Goal: Find specific page/section: Find specific page/section

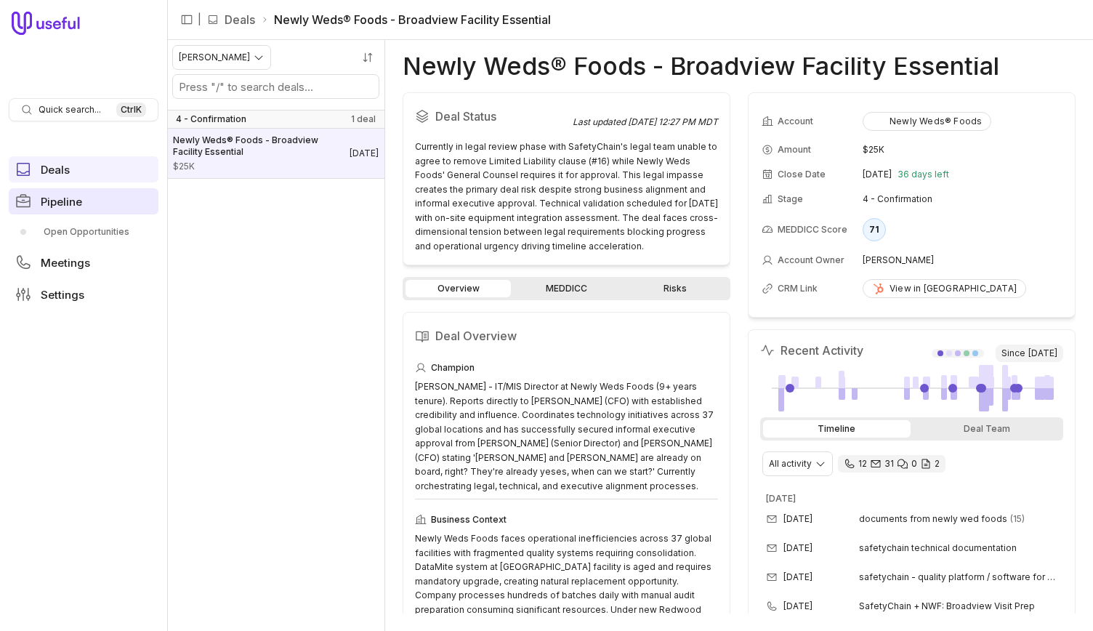
click at [69, 193] on link "Pipeline" at bounding box center [84, 201] width 150 height 26
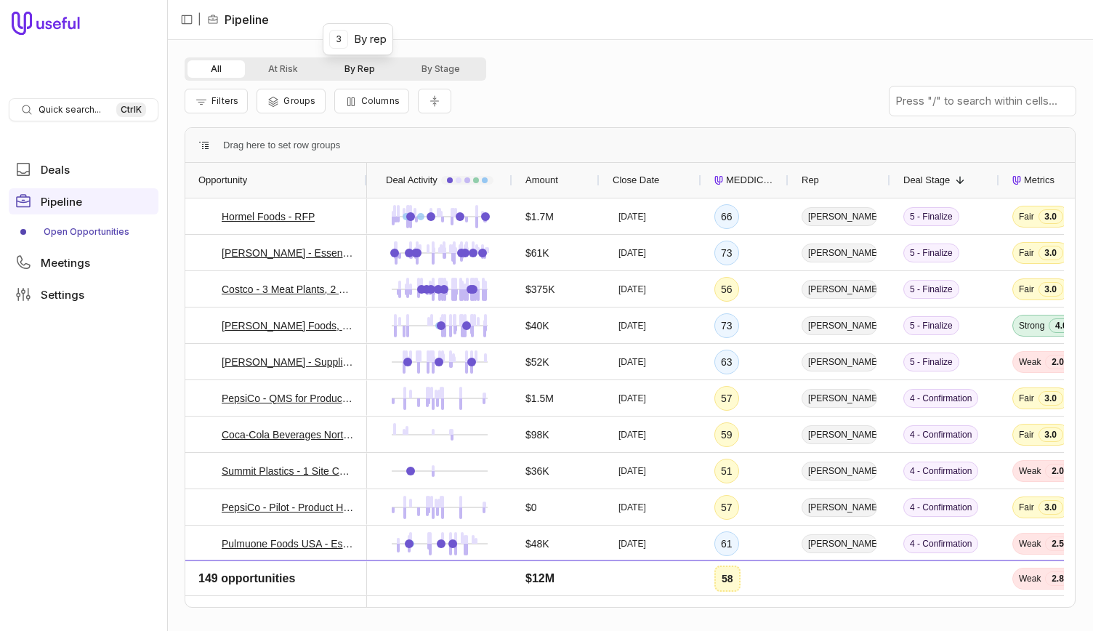
click at [368, 60] on button "By Rep" at bounding box center [359, 68] width 77 height 17
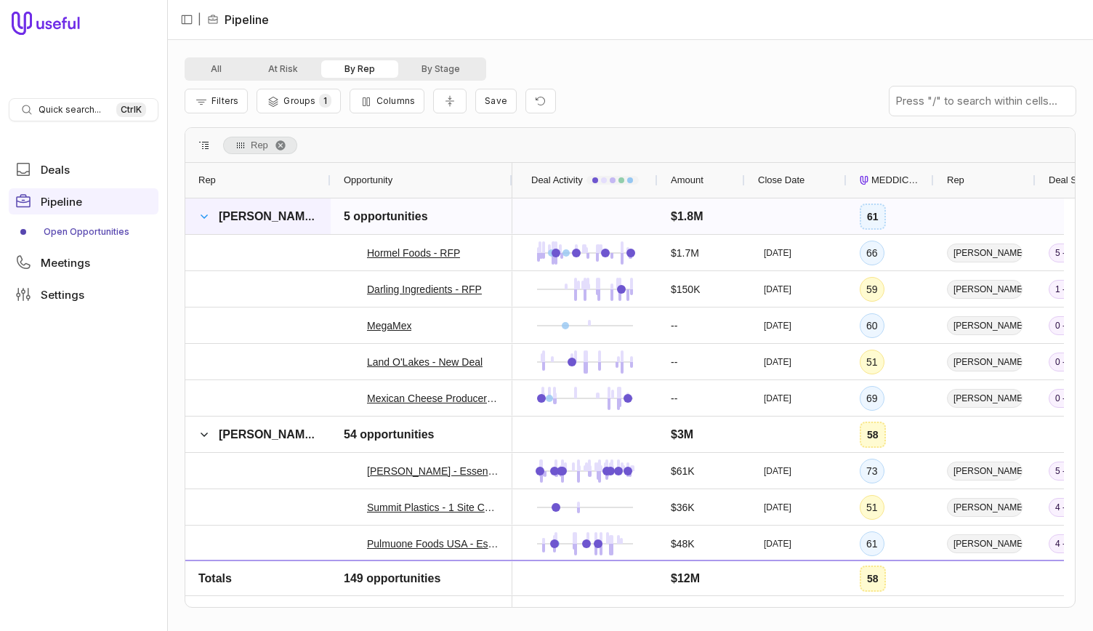
click at [208, 217] on span at bounding box center [204, 217] width 12 height 12
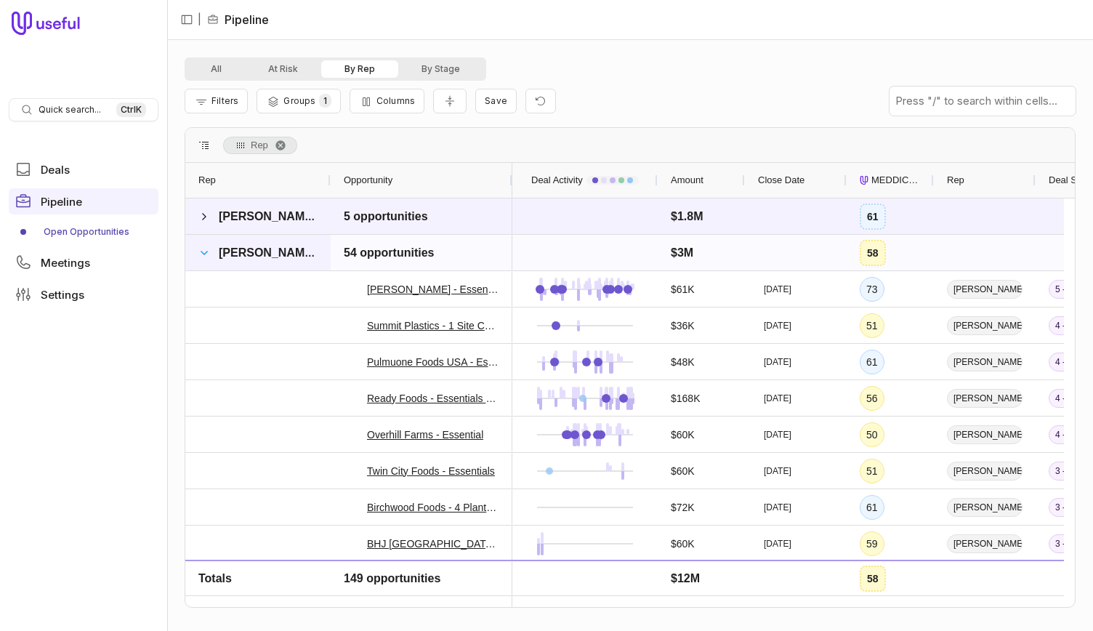
click at [206, 249] on span at bounding box center [204, 253] width 12 height 12
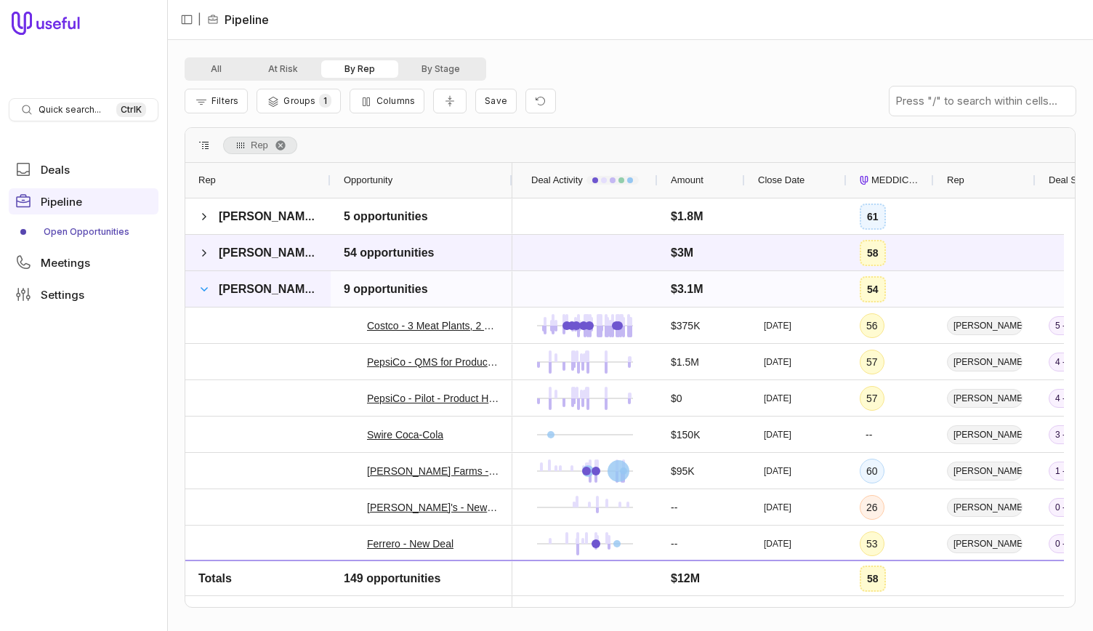
click at [206, 283] on span at bounding box center [204, 289] width 12 height 12
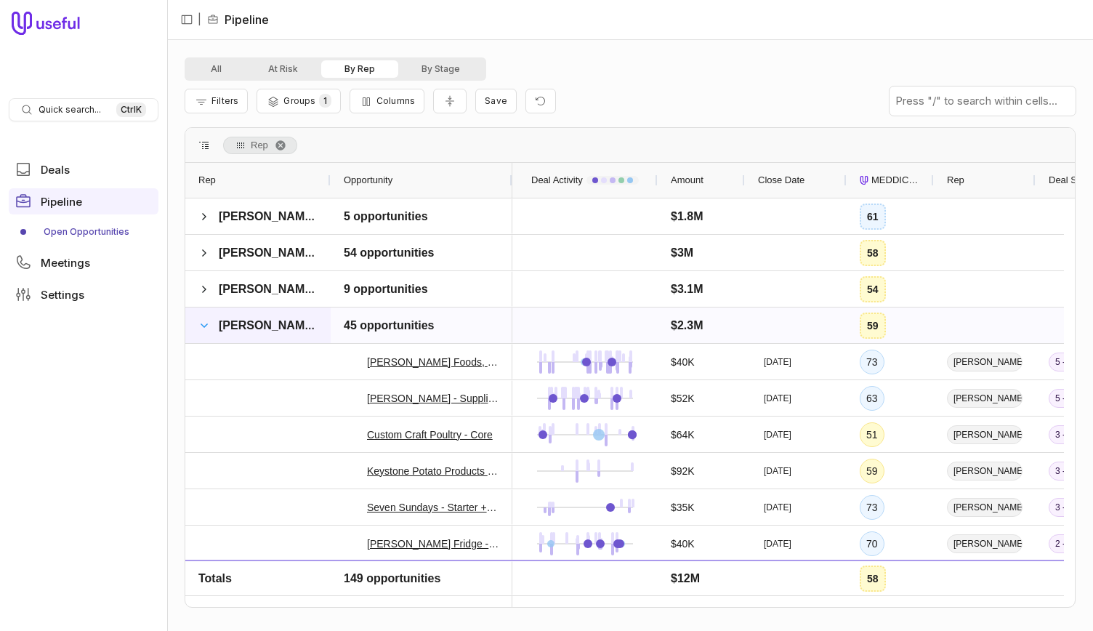
click at [207, 322] on span at bounding box center [204, 326] width 12 height 12
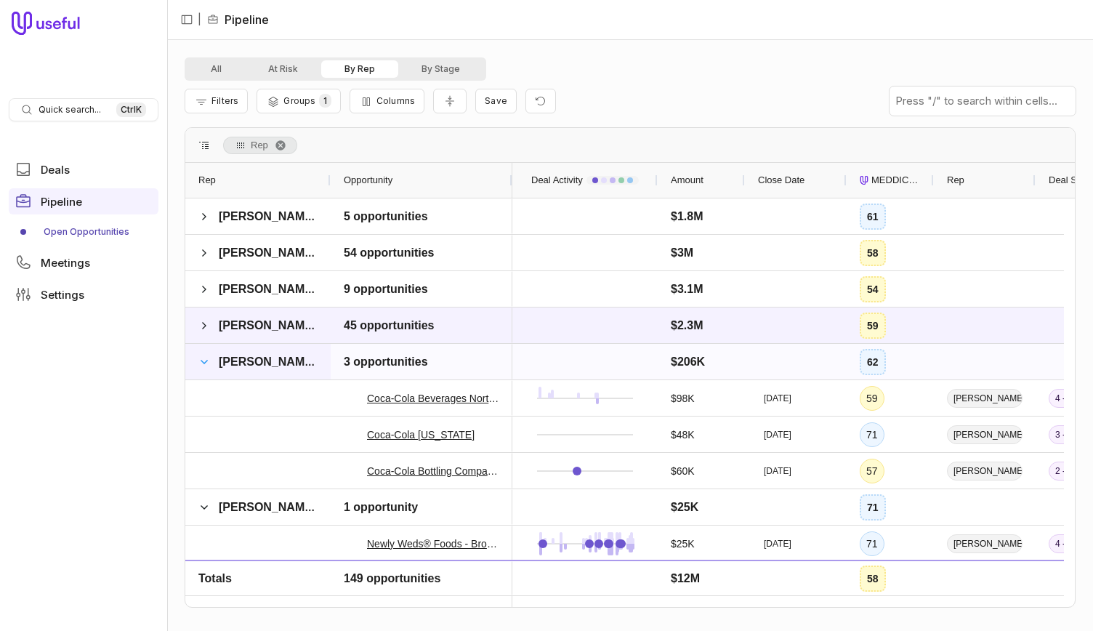
click at [203, 363] on span at bounding box center [204, 362] width 12 height 12
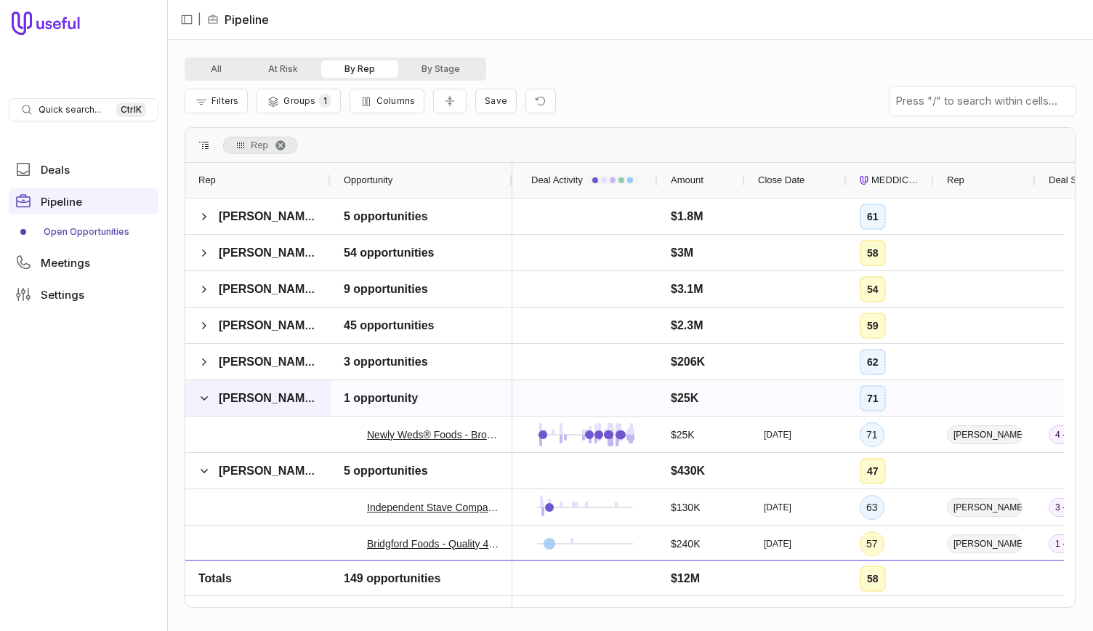
click at [206, 391] on span at bounding box center [204, 398] width 12 height 29
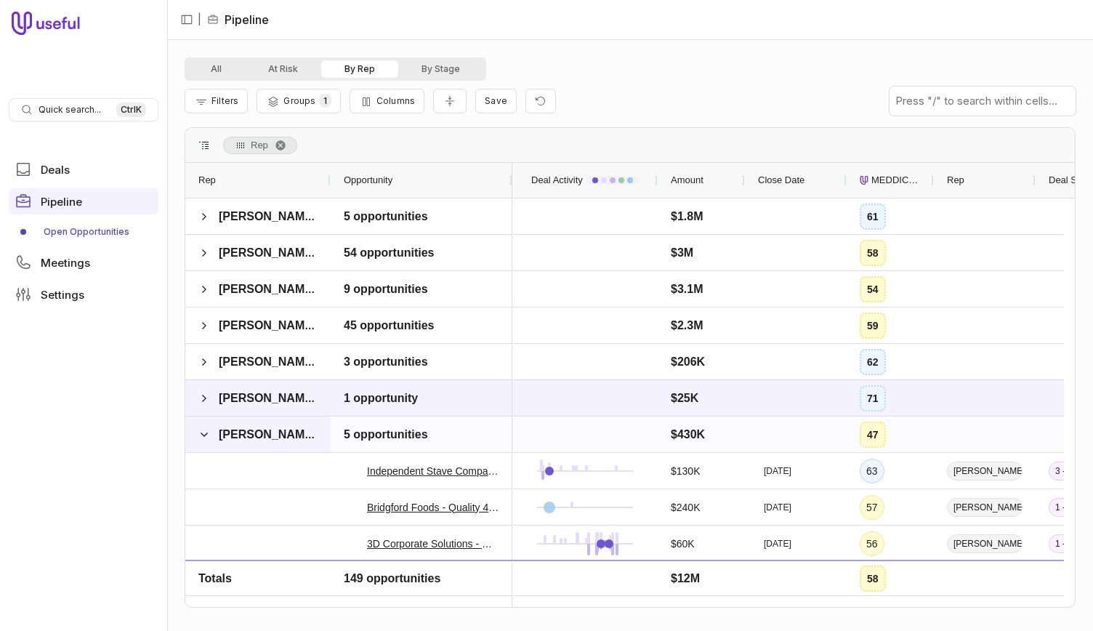
click at [199, 440] on span at bounding box center [204, 434] width 12 height 29
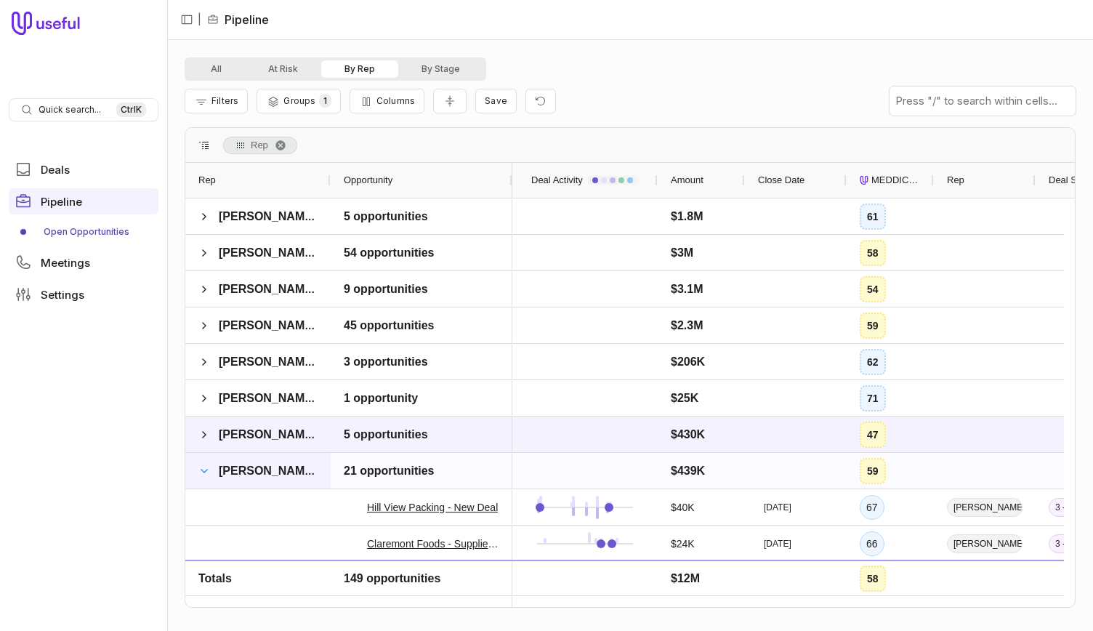
click at [203, 469] on span at bounding box center [204, 471] width 12 height 12
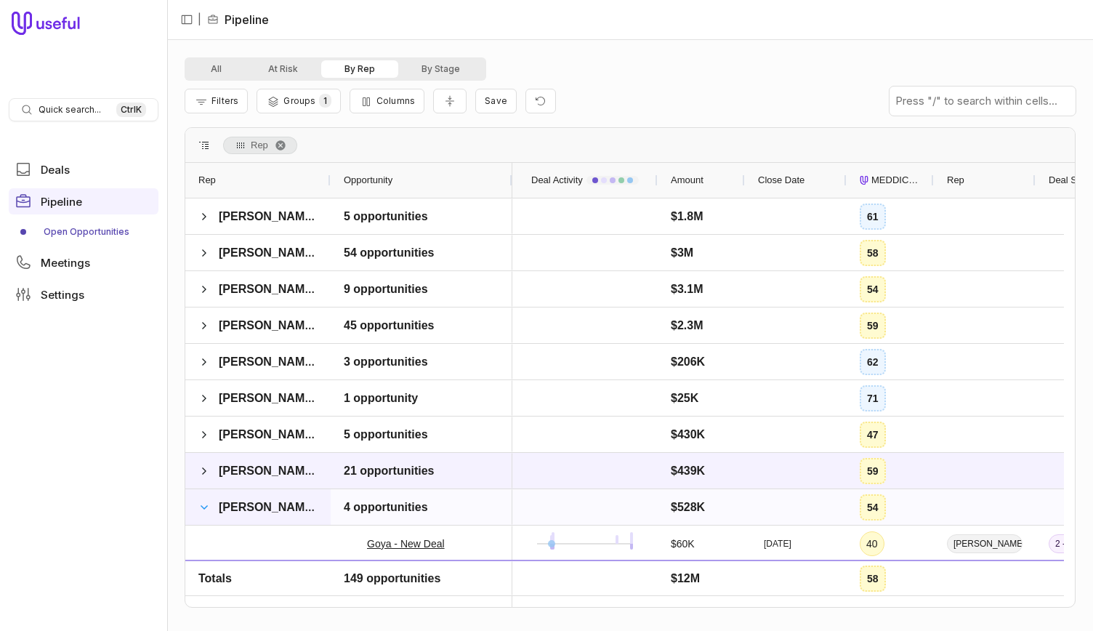
click at [202, 506] on span at bounding box center [204, 507] width 12 height 12
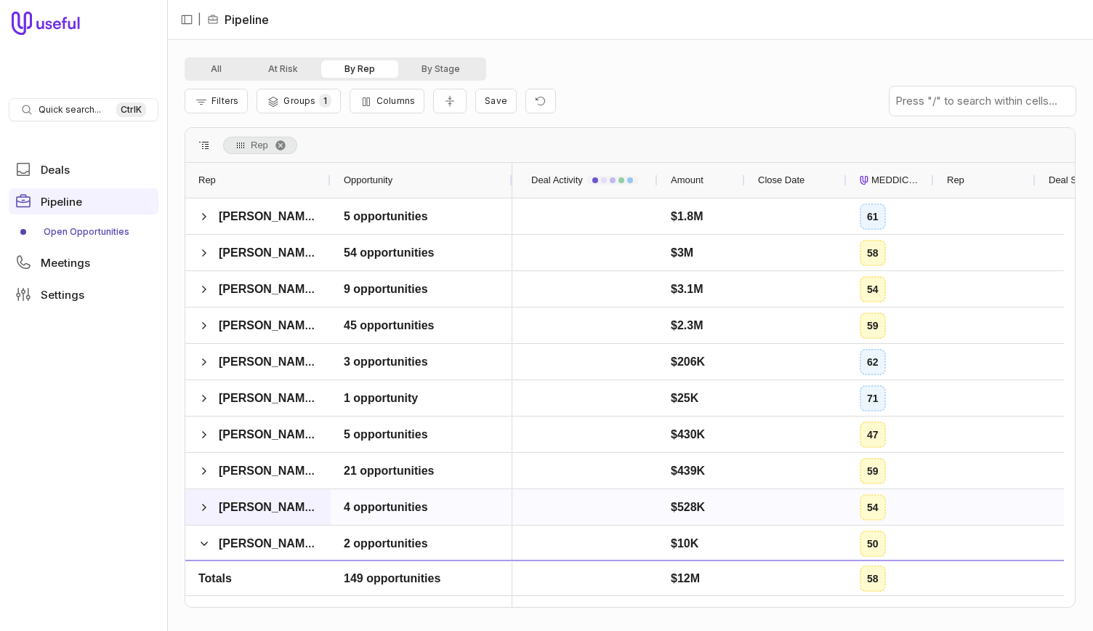
scroll to position [74, 0]
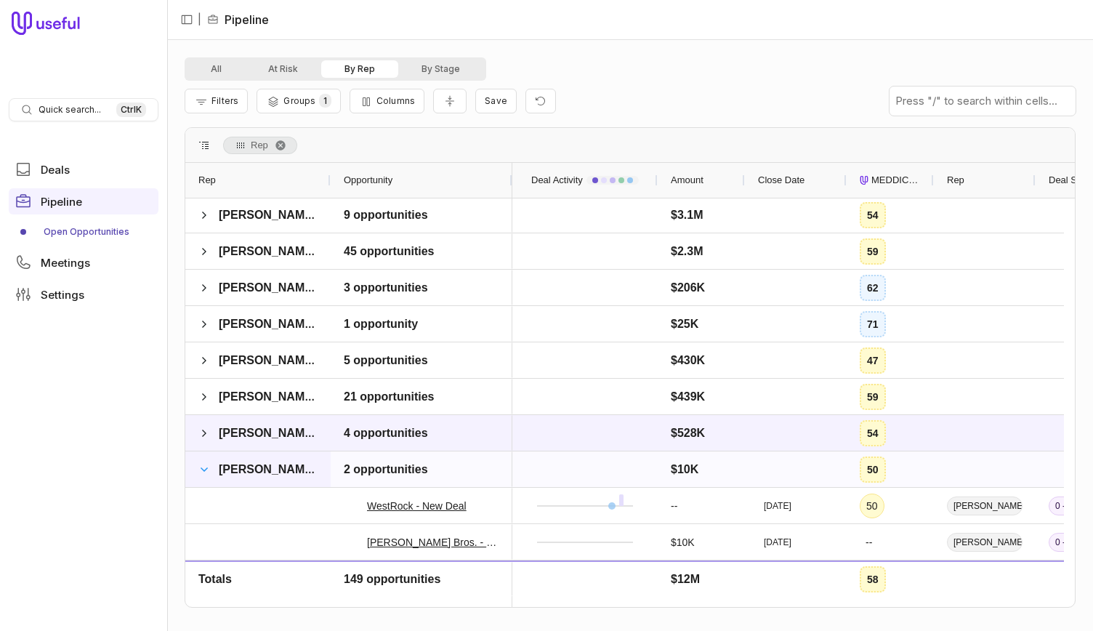
click at [199, 467] on span at bounding box center [204, 470] width 12 height 12
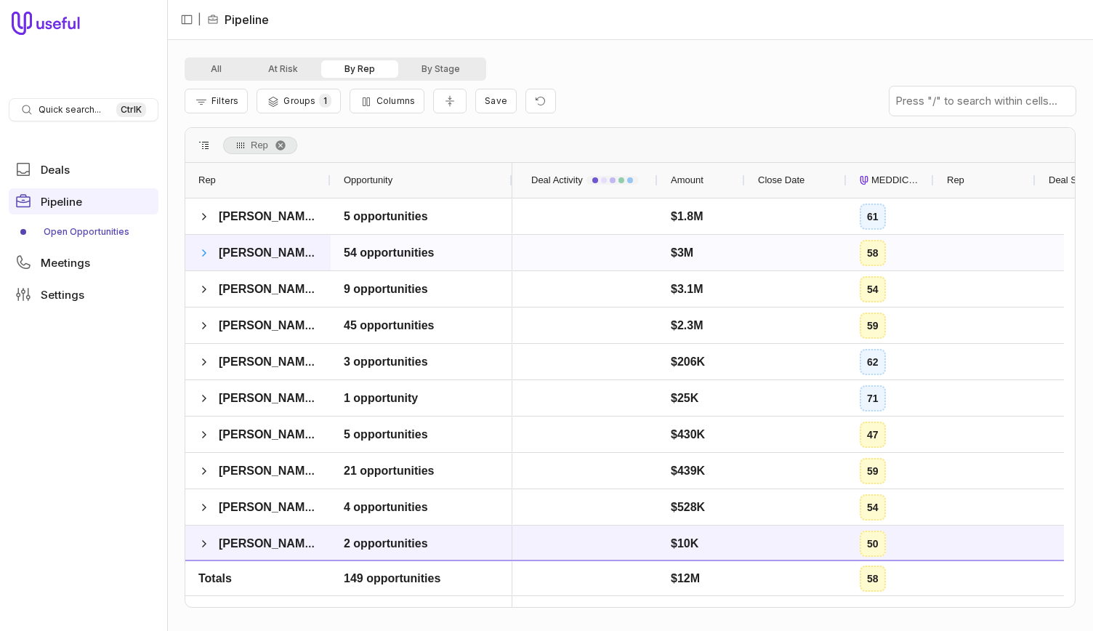
click at [201, 248] on span at bounding box center [204, 253] width 12 height 12
